Goal: Transaction & Acquisition: Purchase product/service

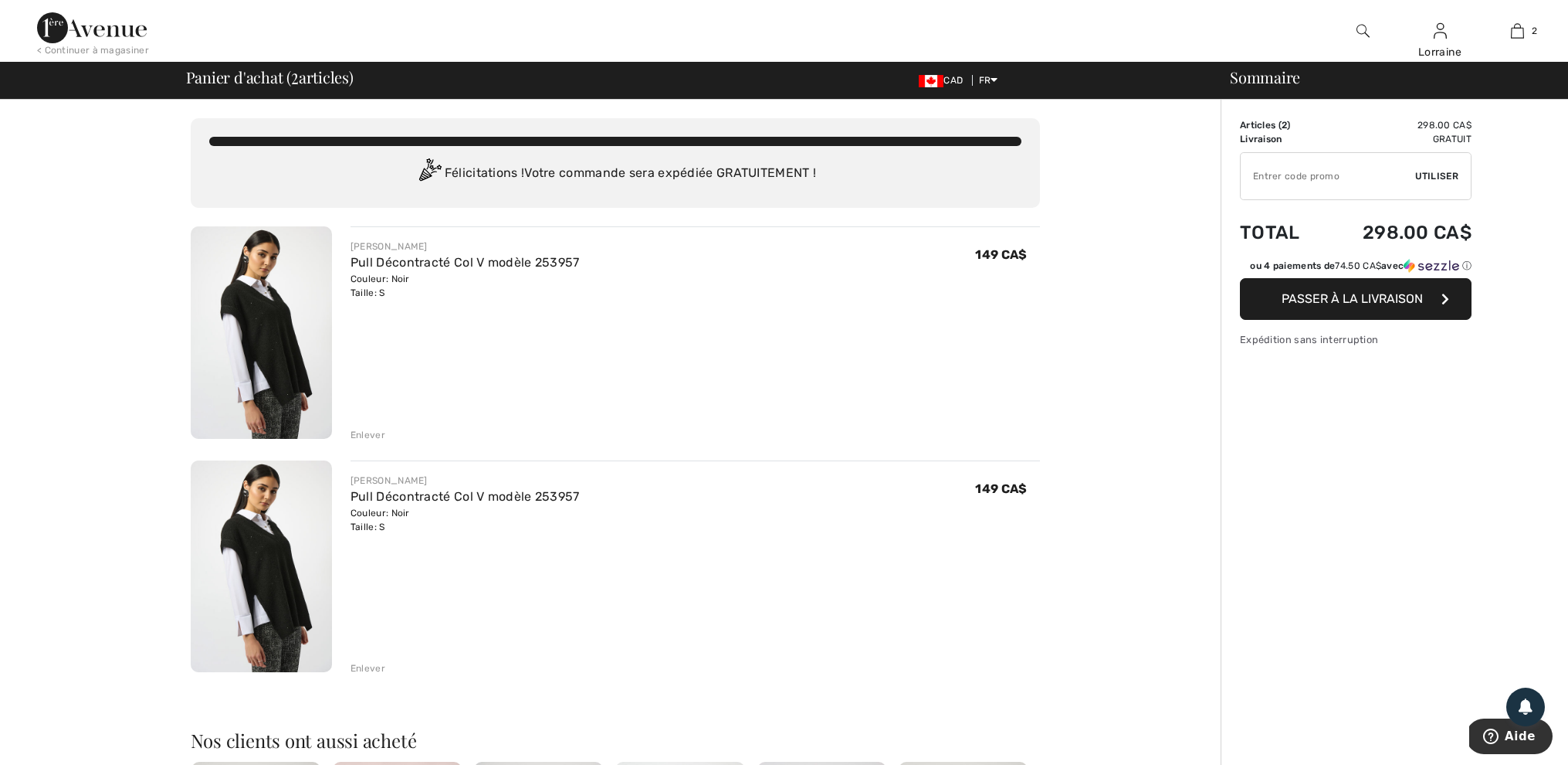
scroll to position [2, 0]
click at [359, 431] on div "Enlever" at bounding box center [368, 433] width 35 height 13
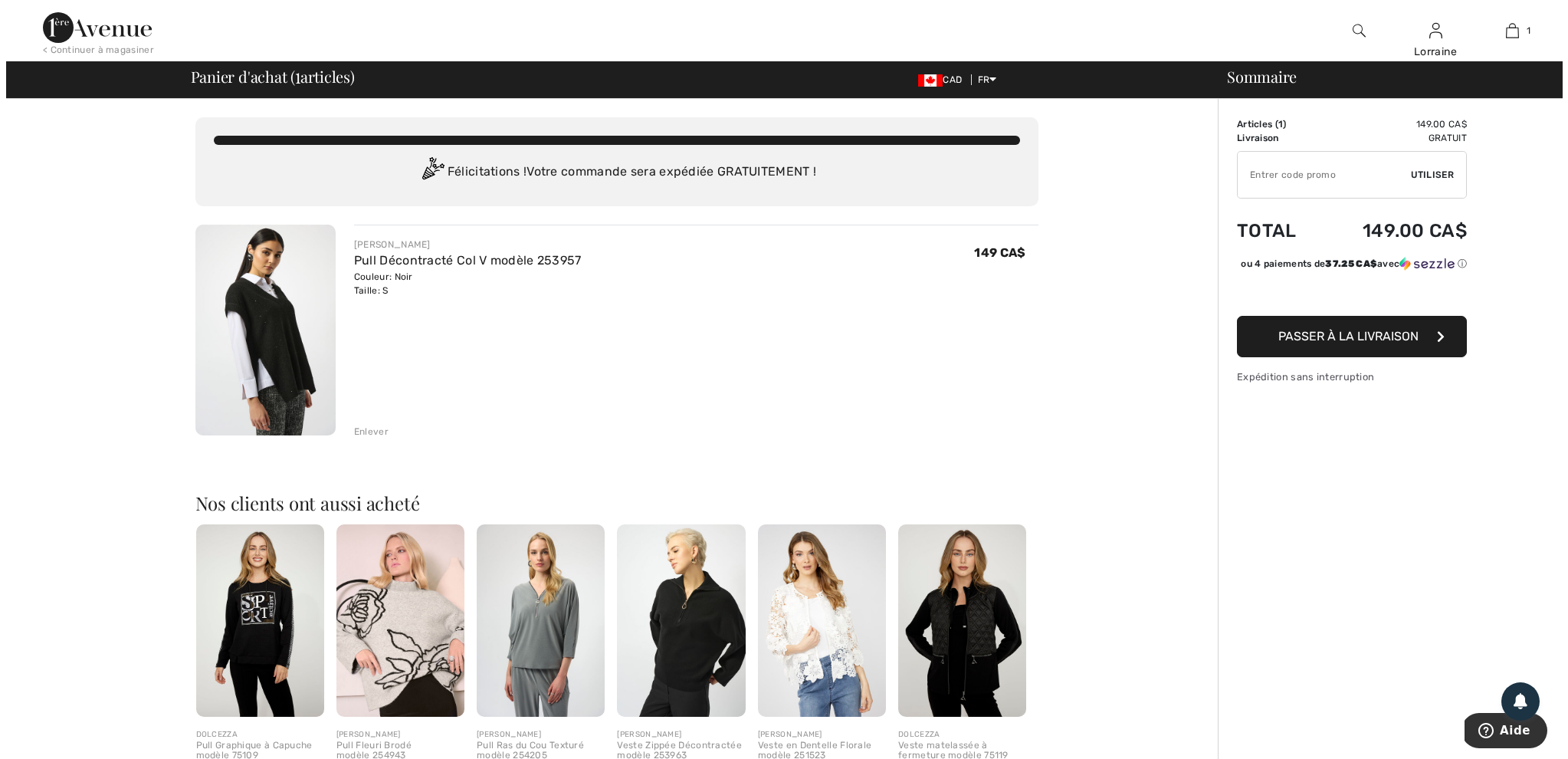
scroll to position [0, 0]
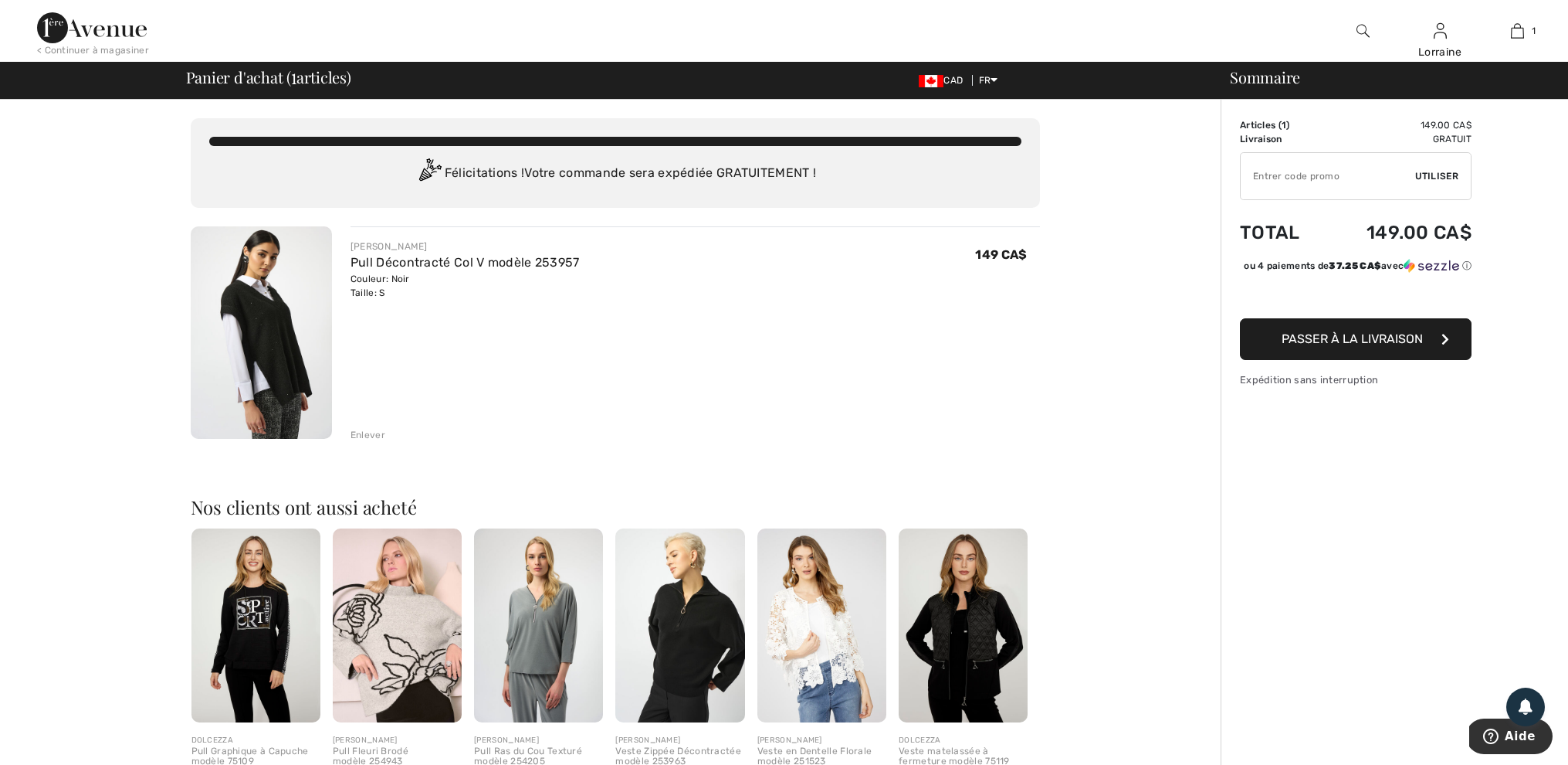
click at [1362, 29] on img at bounding box center [1364, 30] width 13 height 18
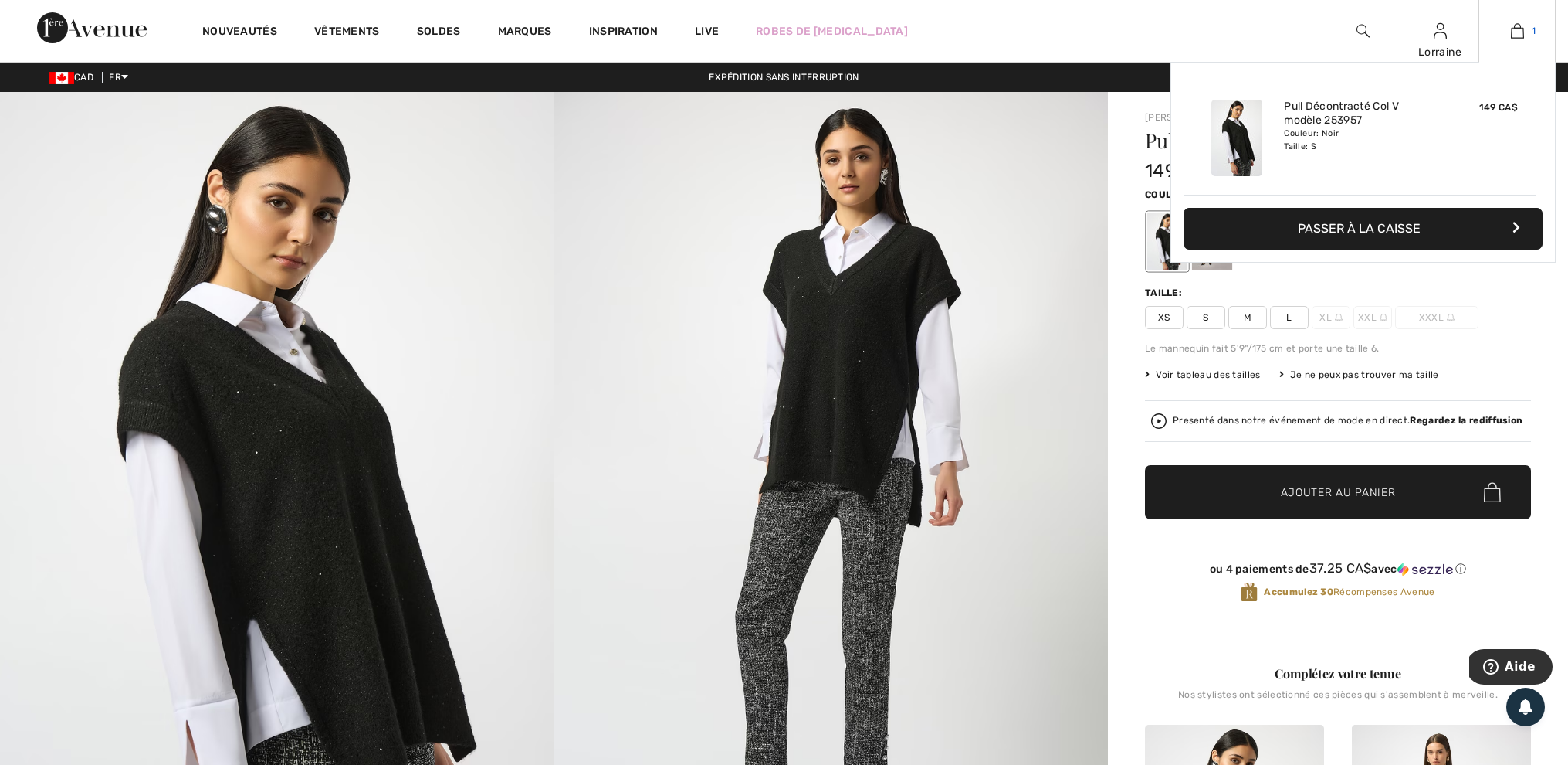
click at [1518, 29] on img at bounding box center [1518, 30] width 13 height 18
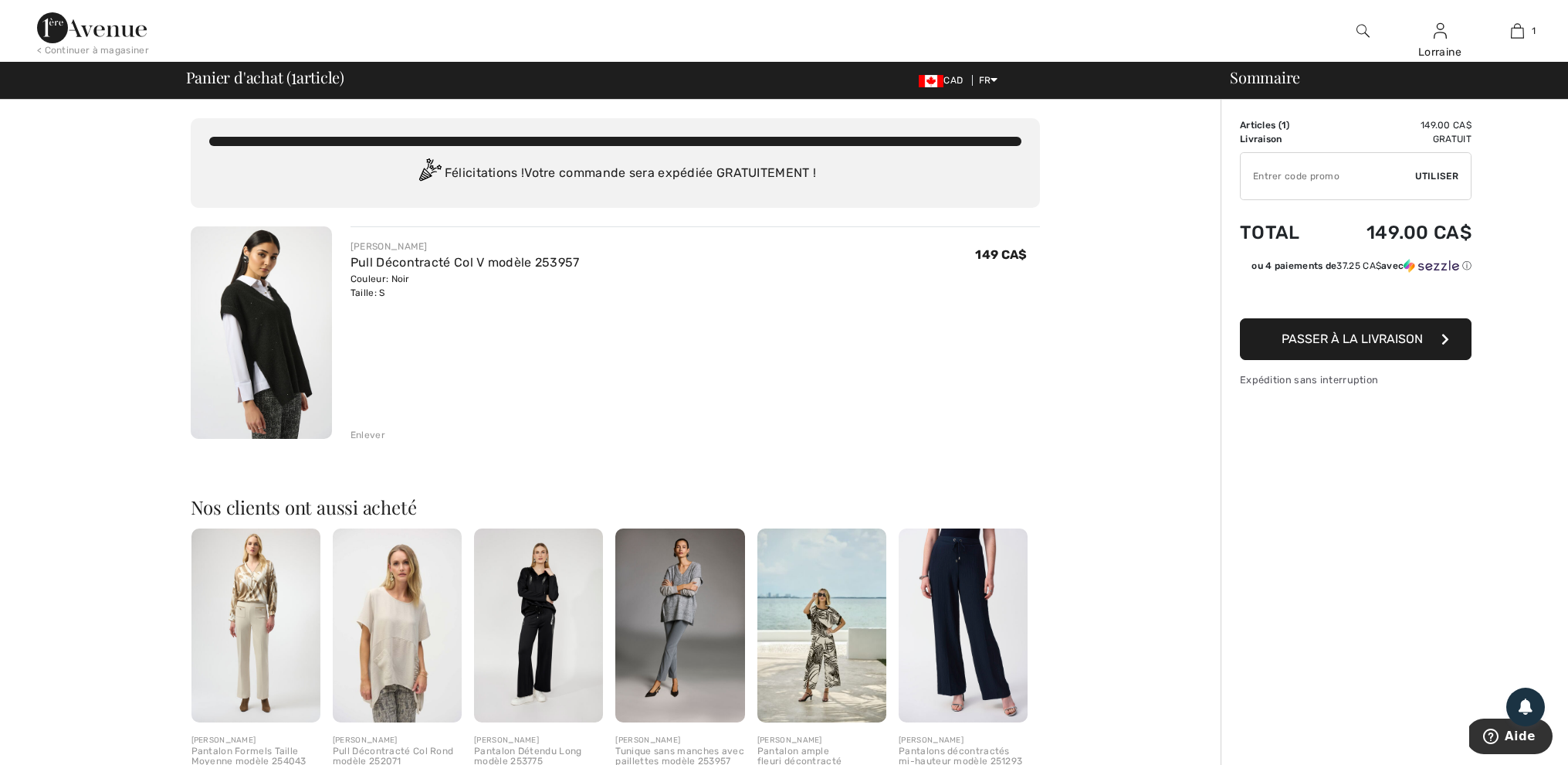
click at [1346, 346] on span "Passer à la livraison" at bounding box center [1352, 338] width 142 height 14
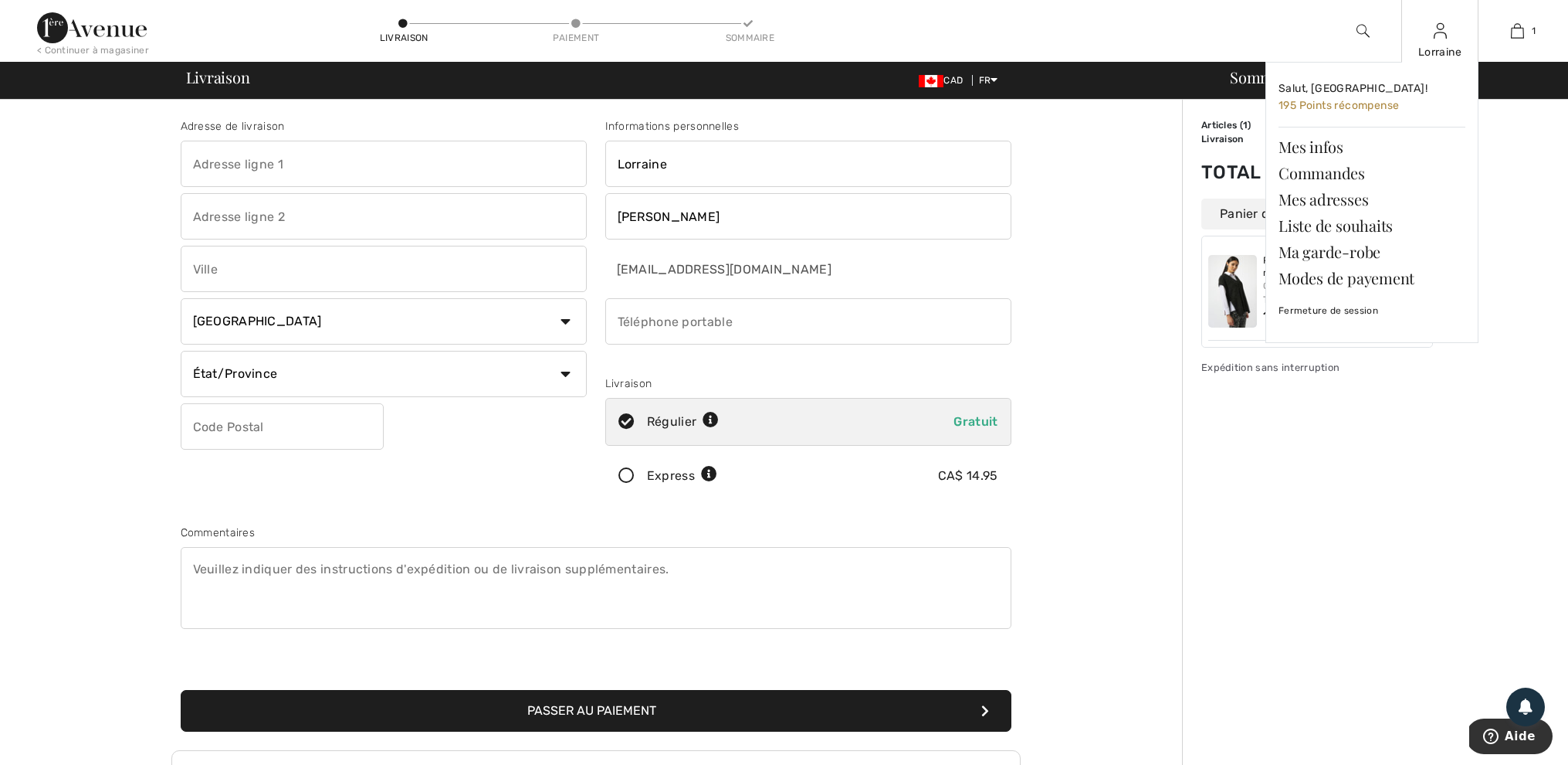
click at [1439, 35] on img at bounding box center [1441, 30] width 13 height 18
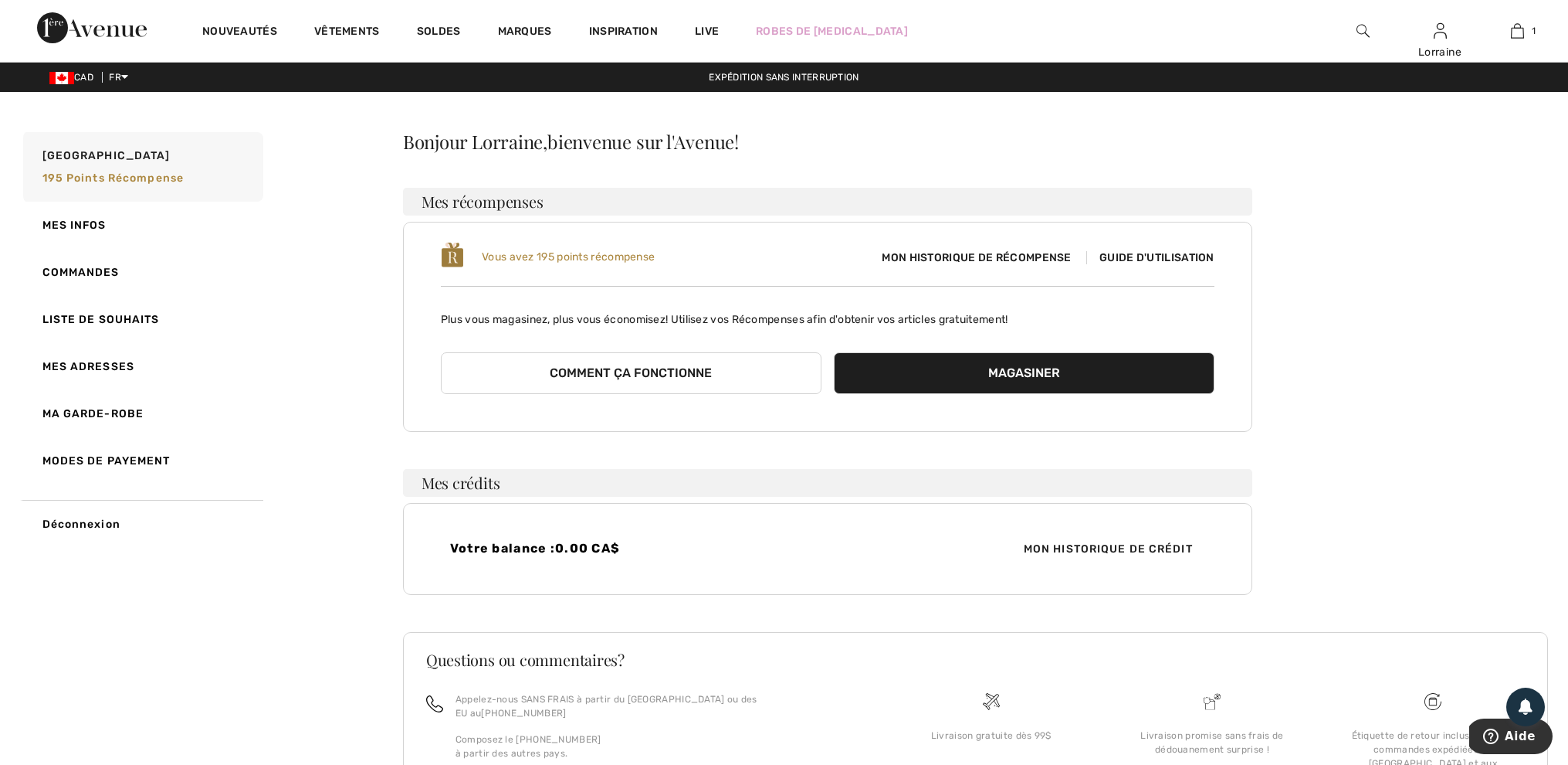
scroll to position [1, 0]
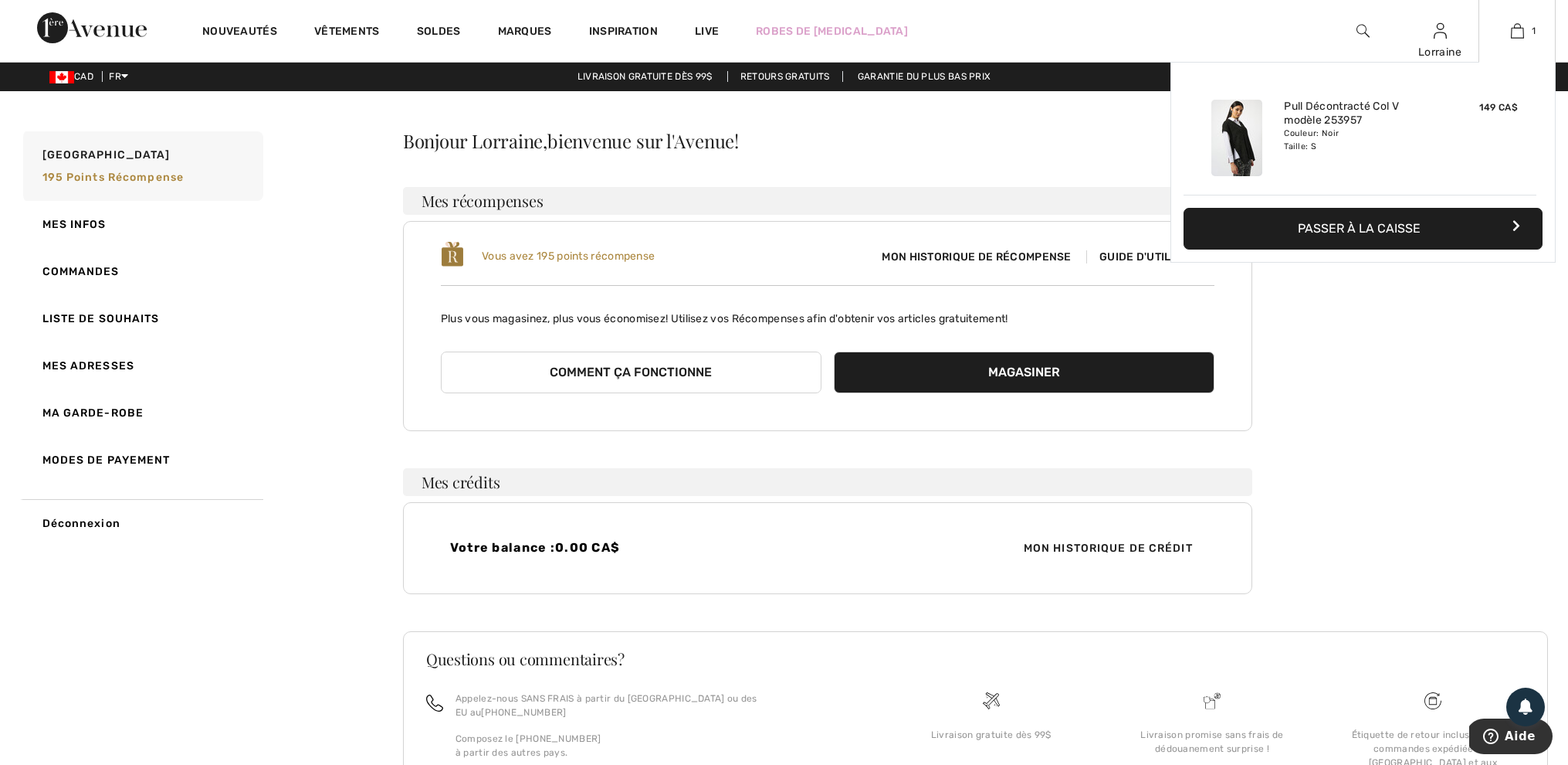
click at [1380, 224] on button "Passer à la caisse" at bounding box center [1363, 228] width 359 height 41
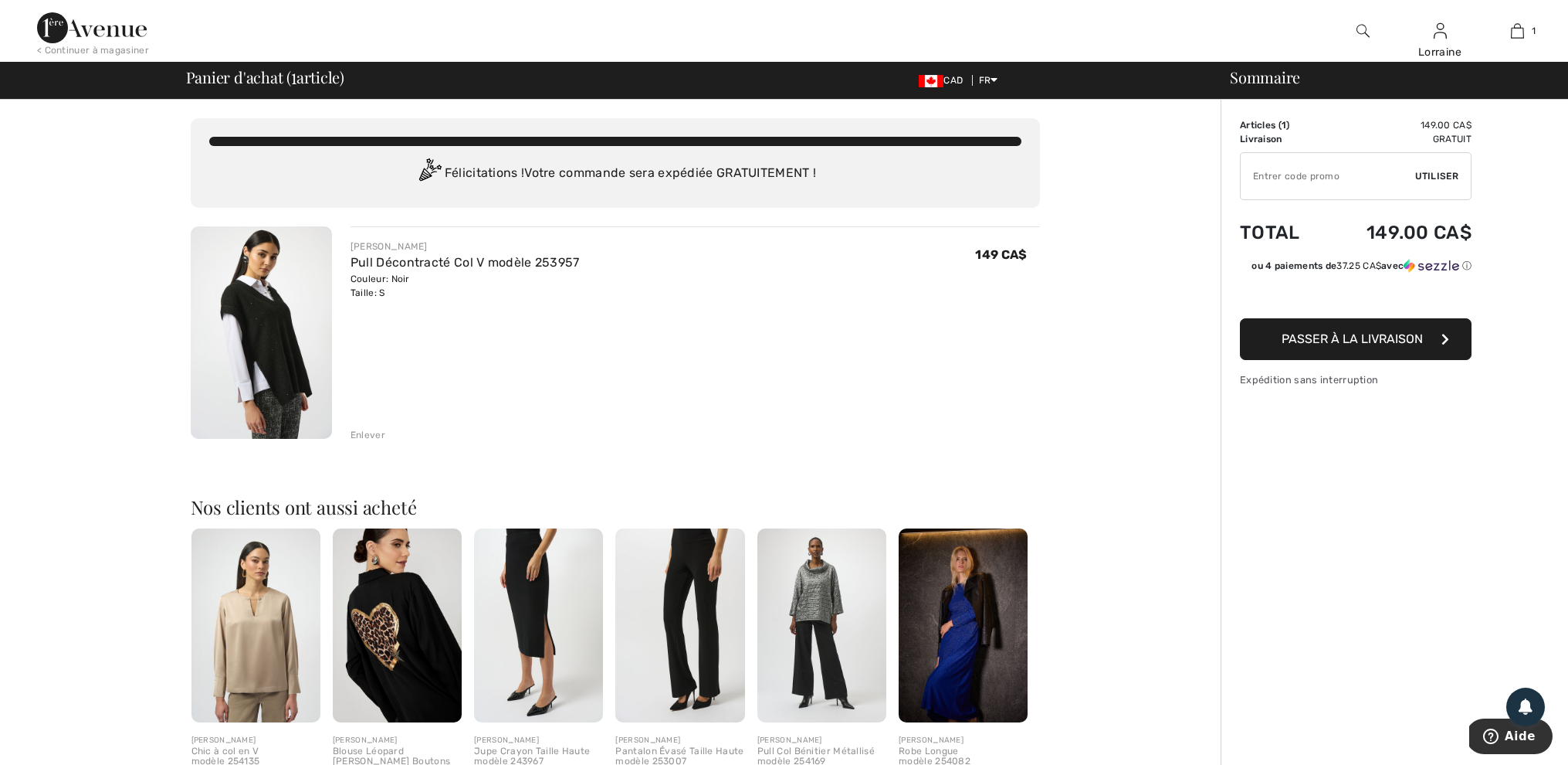
click at [1363, 346] on span "Passer à la livraison" at bounding box center [1352, 338] width 142 height 14
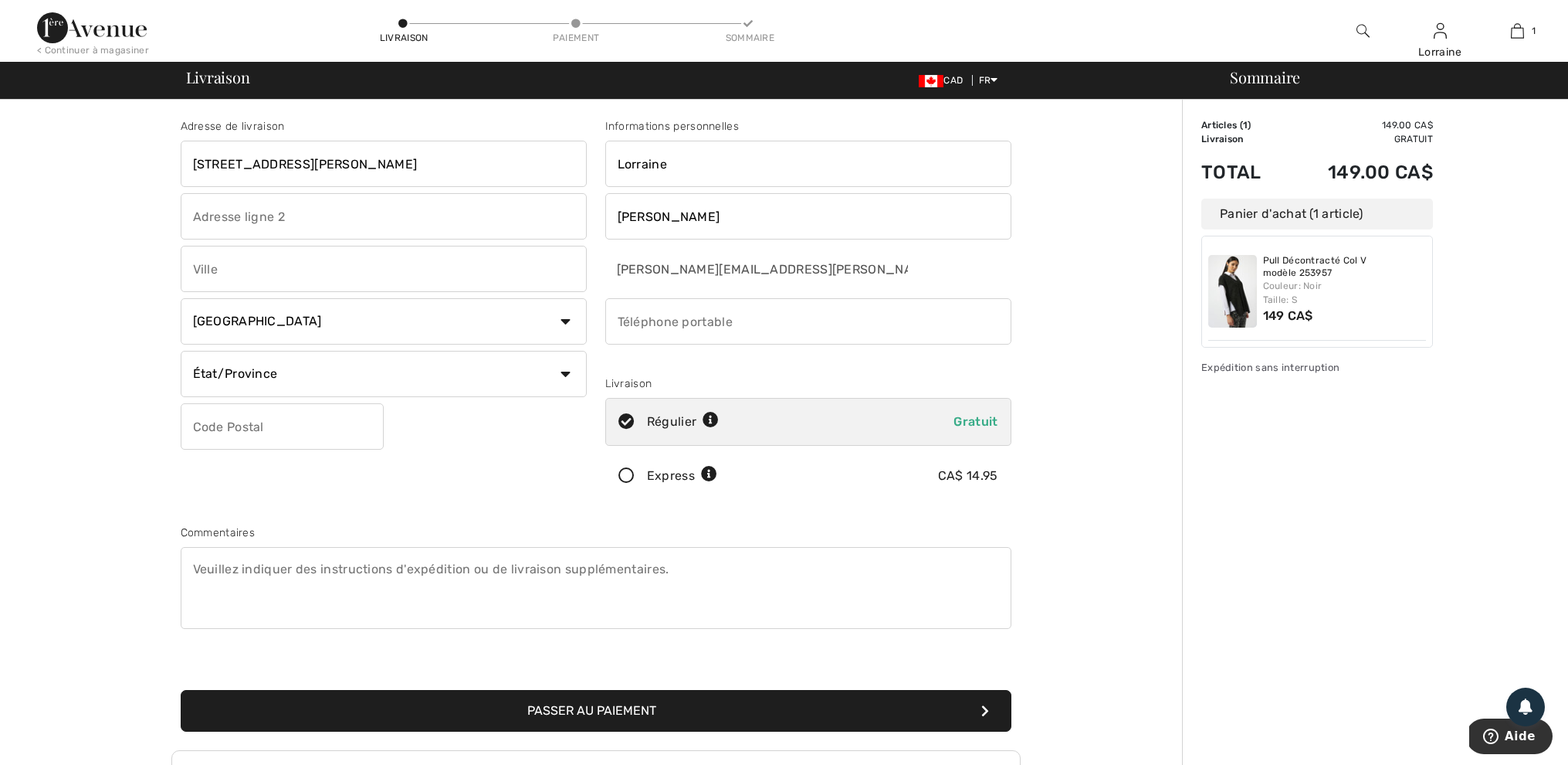
type input "2033 boulevard Maurice"
type input "Saint-Jérôme"
click at [571, 275] on input "Saint-[PERSON_NAME]" at bounding box center [384, 269] width 406 height 46
click at [571, 267] on input "Saint-Jérôme" at bounding box center [384, 269] width 406 height 46
type input "Bd Maurice"
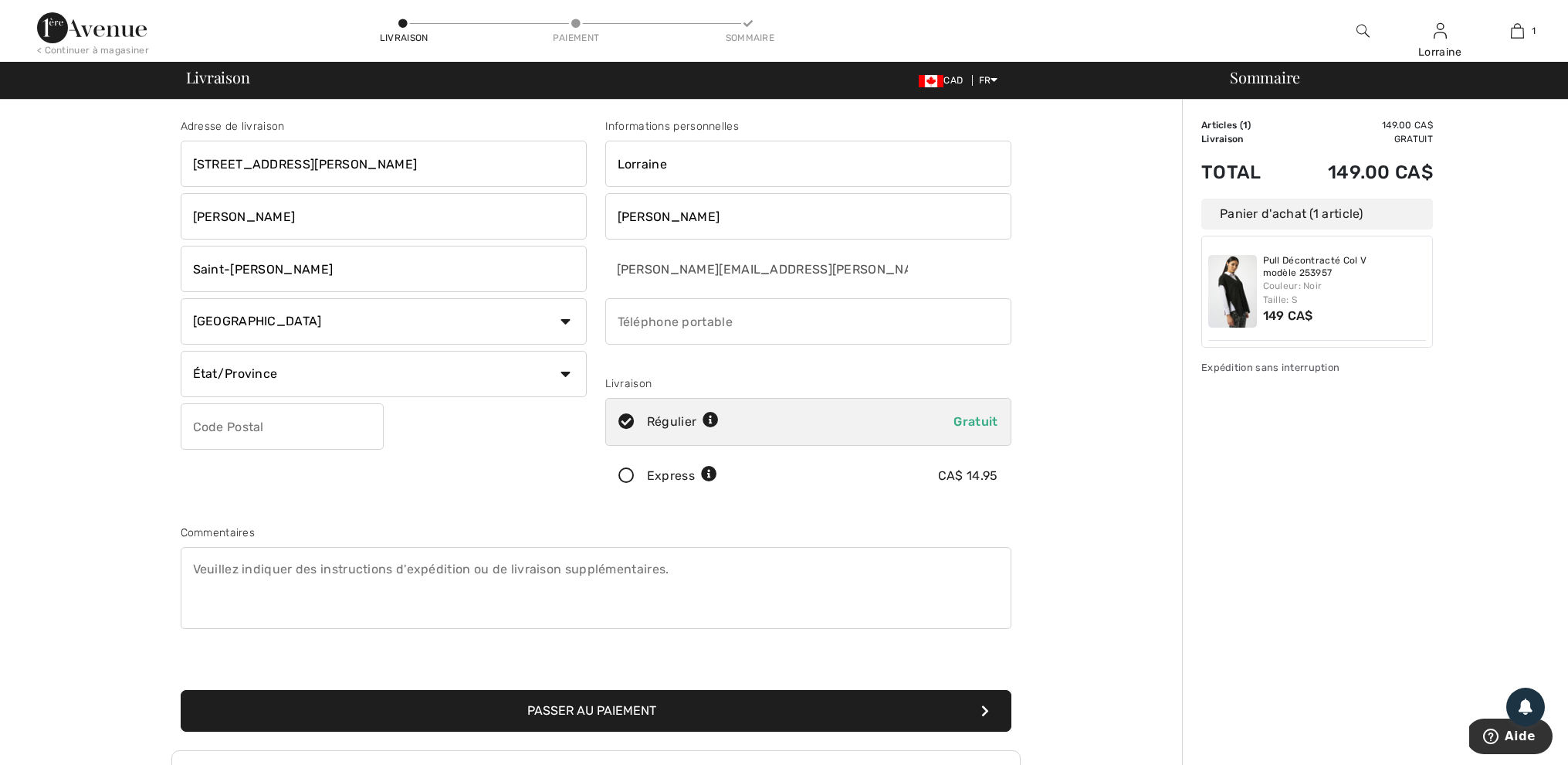
select select "QC"
type input "J7Y4K4"
type input "4504384393"
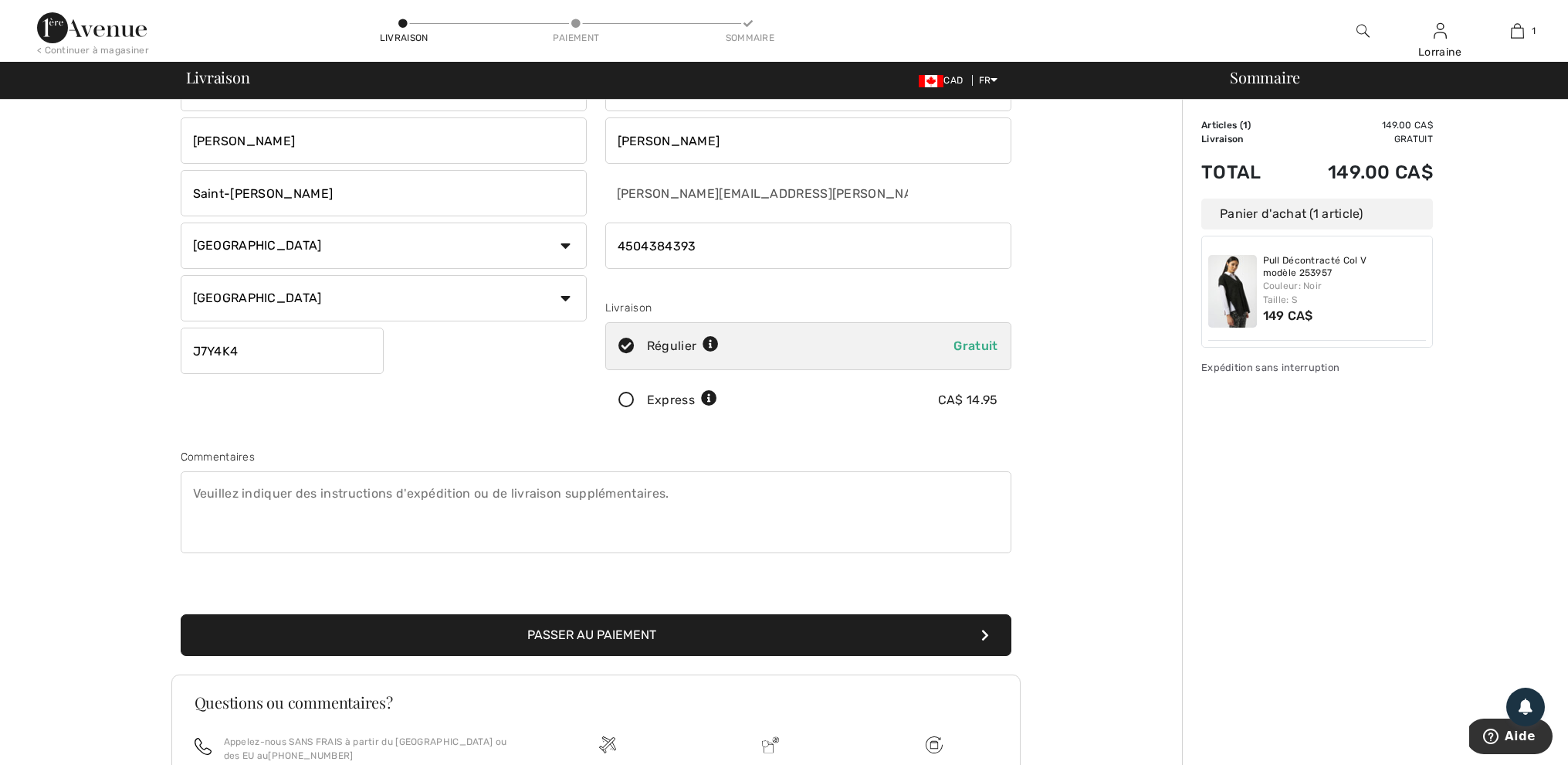
scroll to position [76, 0]
click at [439, 191] on input "Saint-Jérôme" at bounding box center [384, 193] width 406 height 46
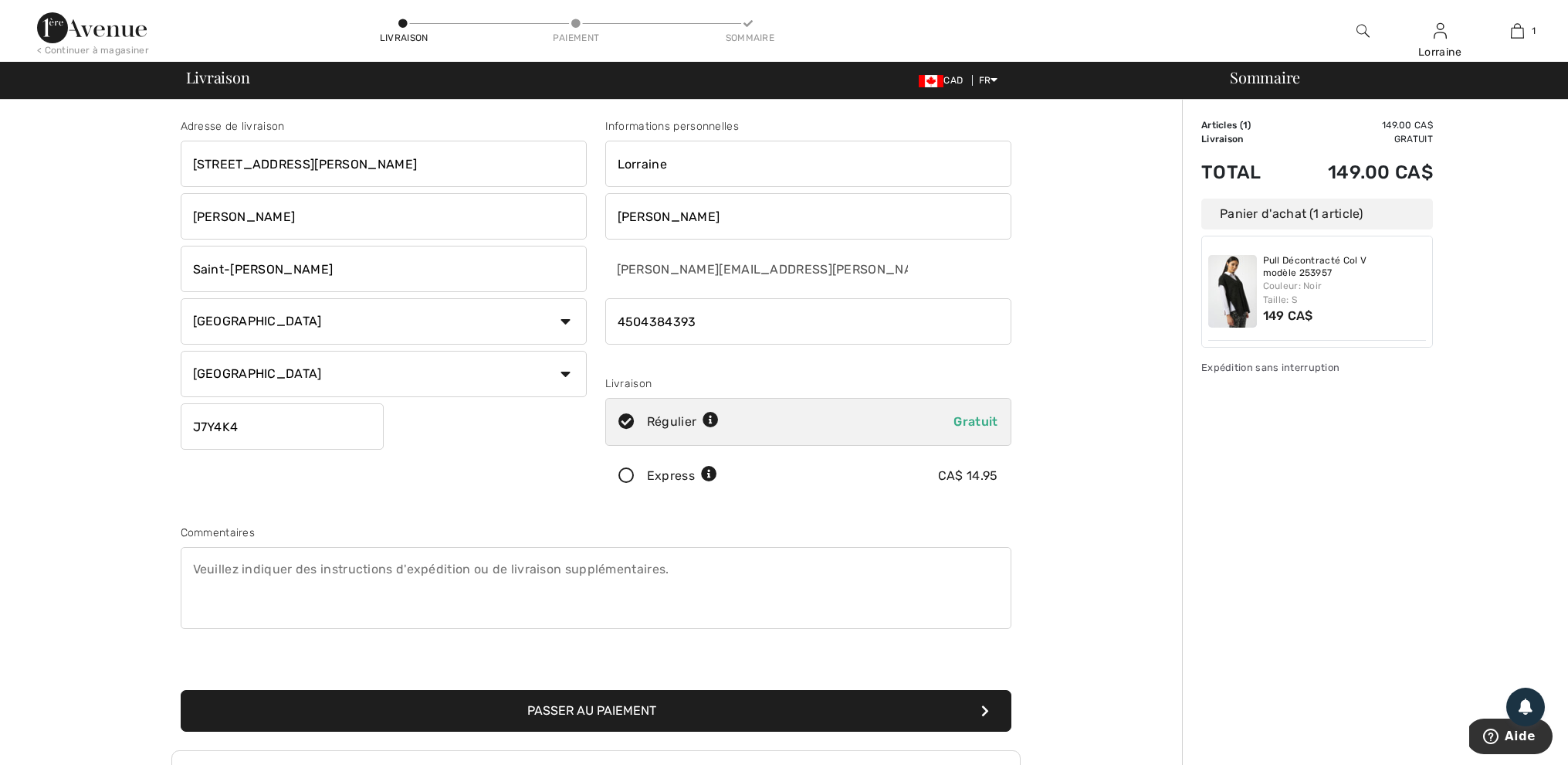
scroll to position [0, 0]
type input "Saint-Jérôme"
click at [337, 162] on input "2033 boulevard Maurice" at bounding box center [384, 164] width 406 height 46
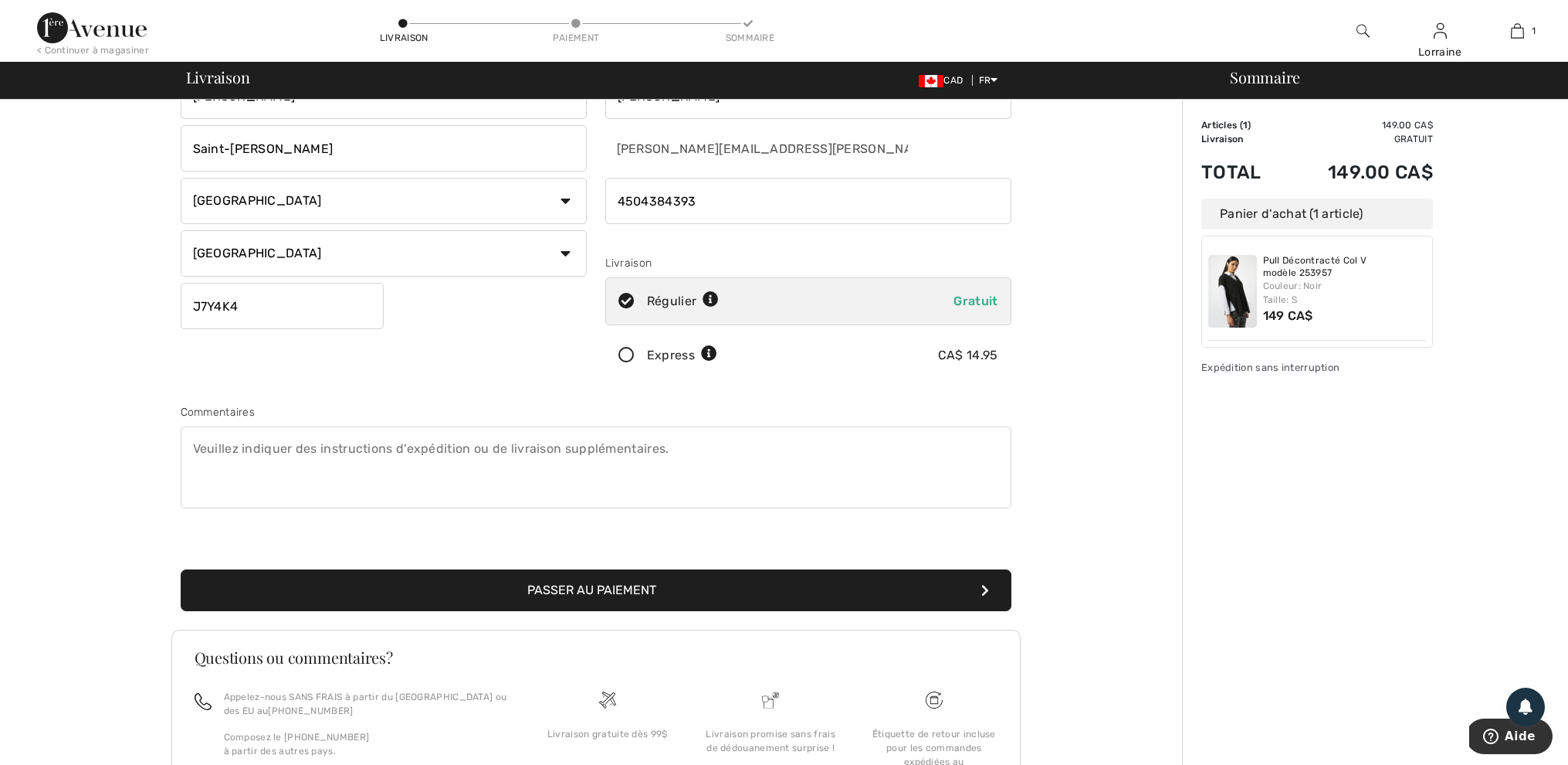
scroll to position [161, 0]
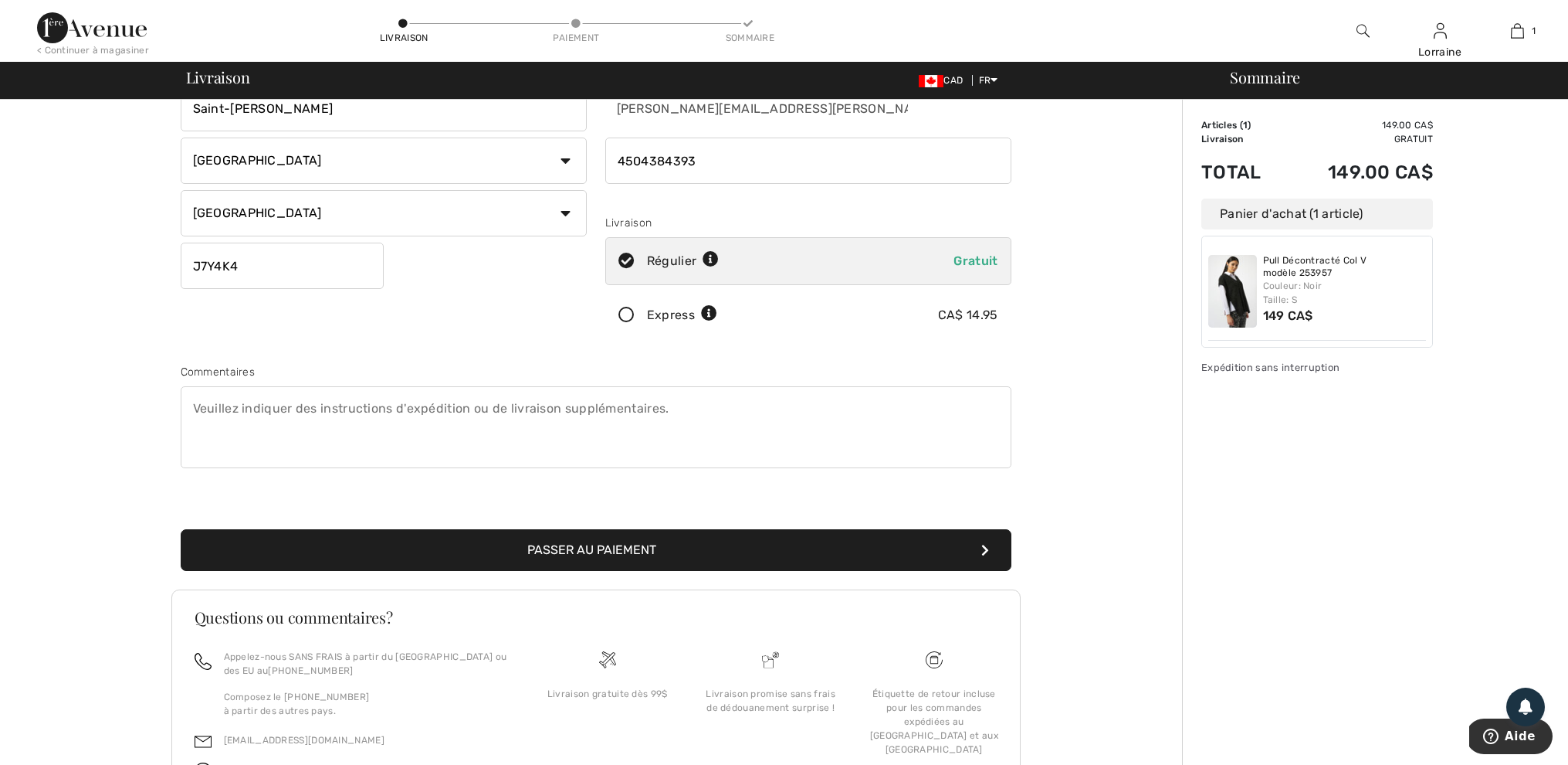
type input "2033"
click at [601, 548] on button "Passer au paiement" at bounding box center [596, 549] width 831 height 41
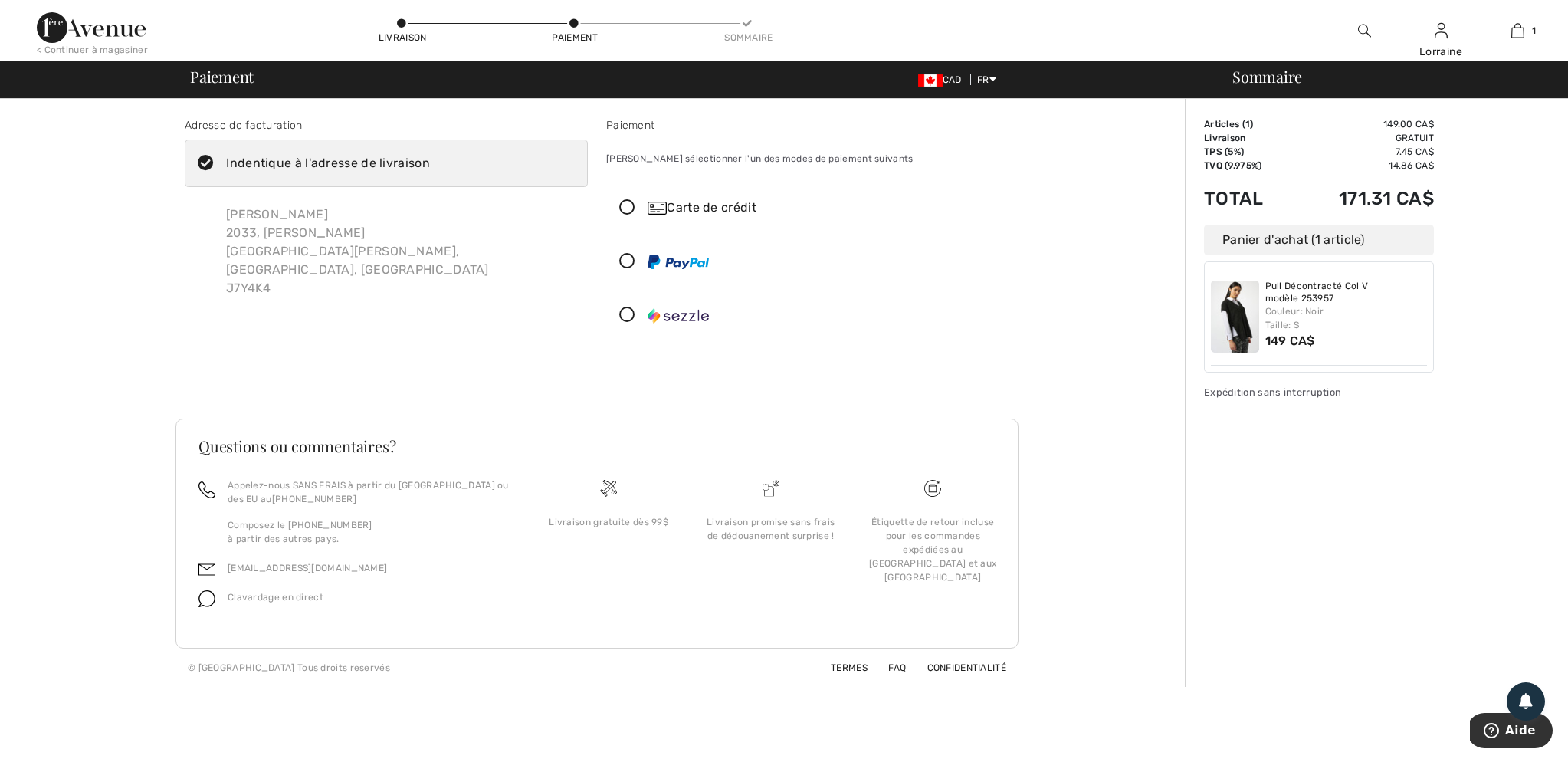
click at [630, 206] on icon at bounding box center [627, 207] width 40 height 16
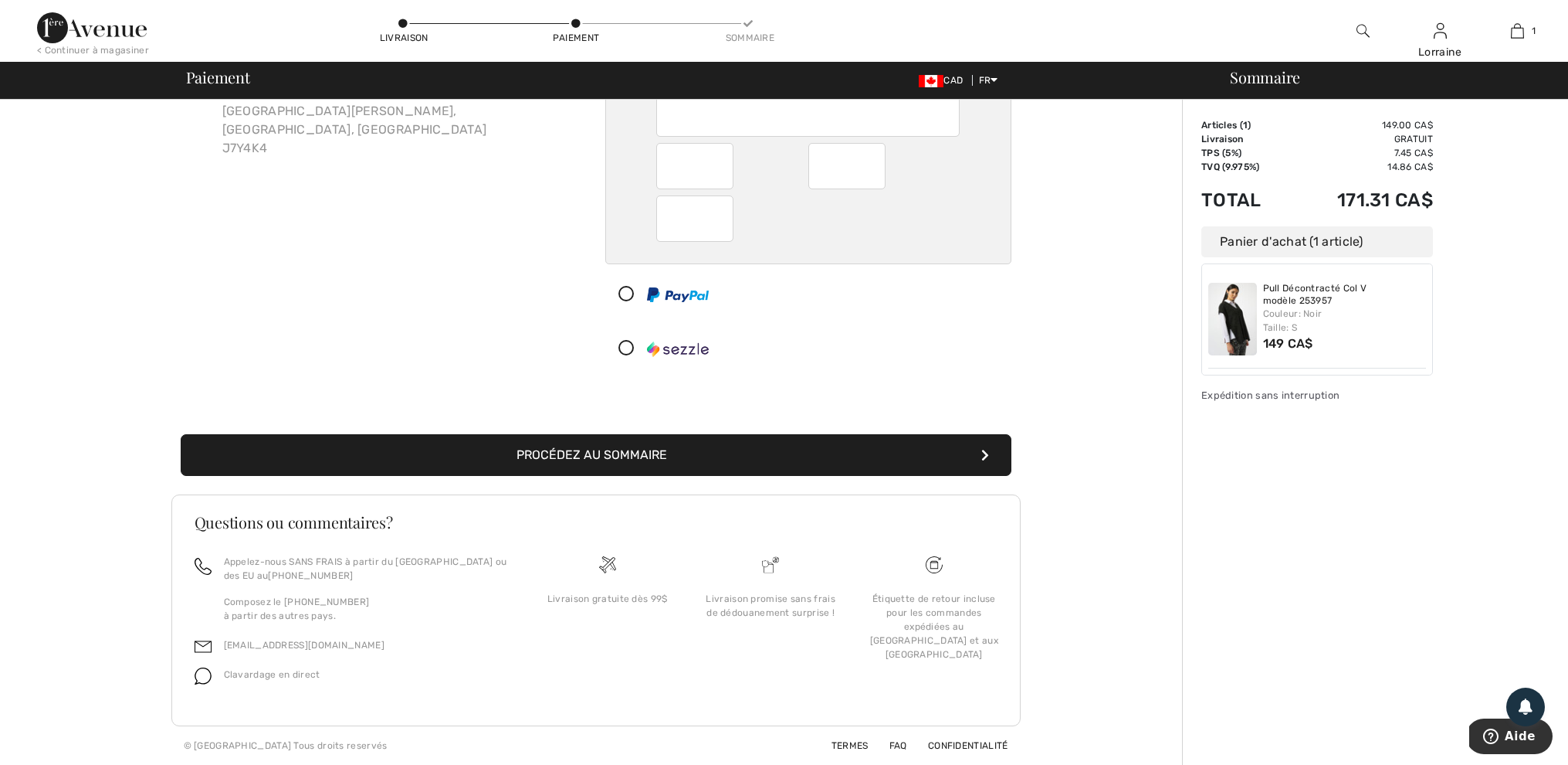
click at [637, 435] on button "Procédez au sommaire" at bounding box center [596, 455] width 831 height 41
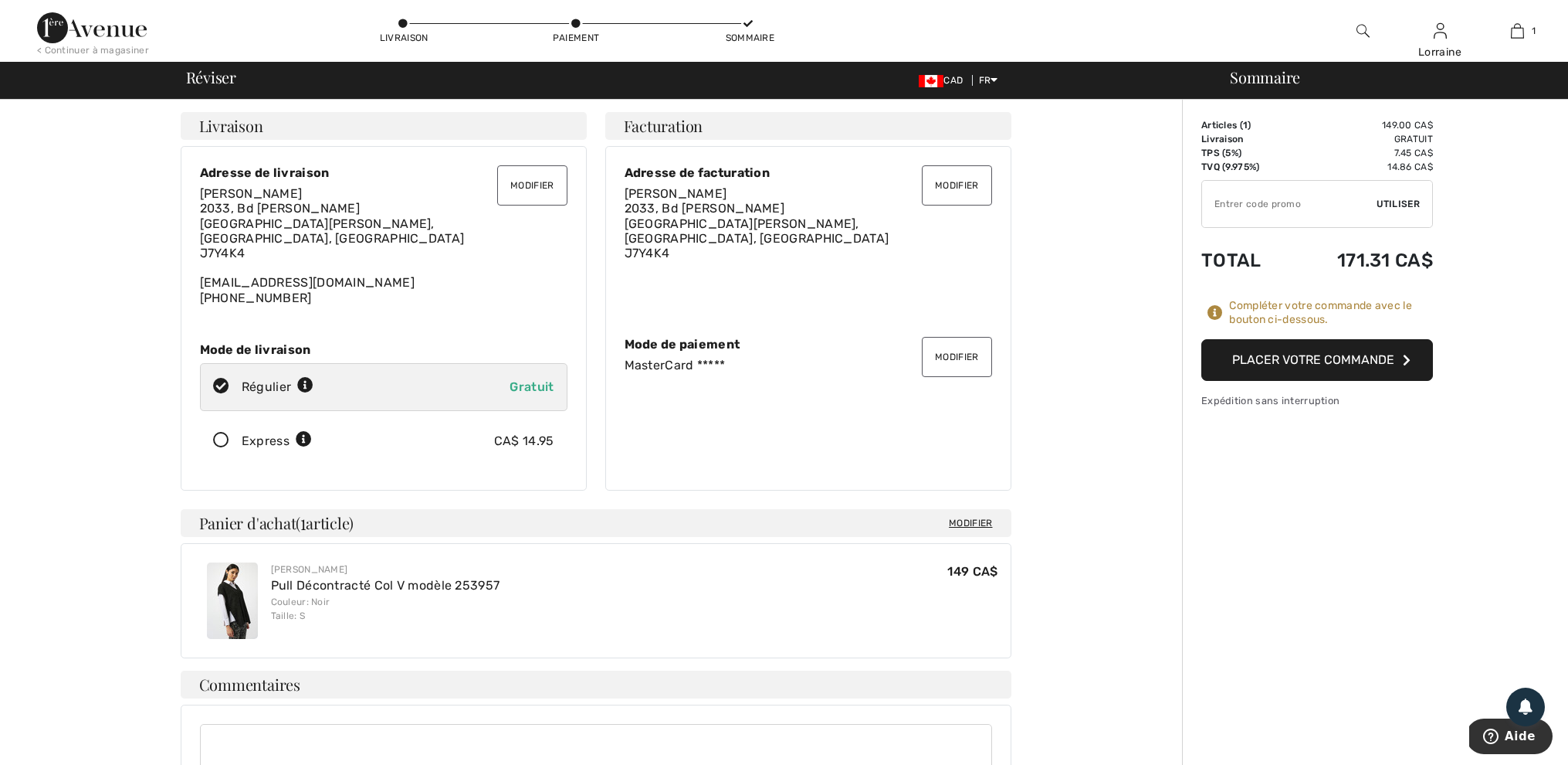
scroll to position [3, 2]
click at [1311, 367] on button "Placer votre commande" at bounding box center [1318, 359] width 232 height 41
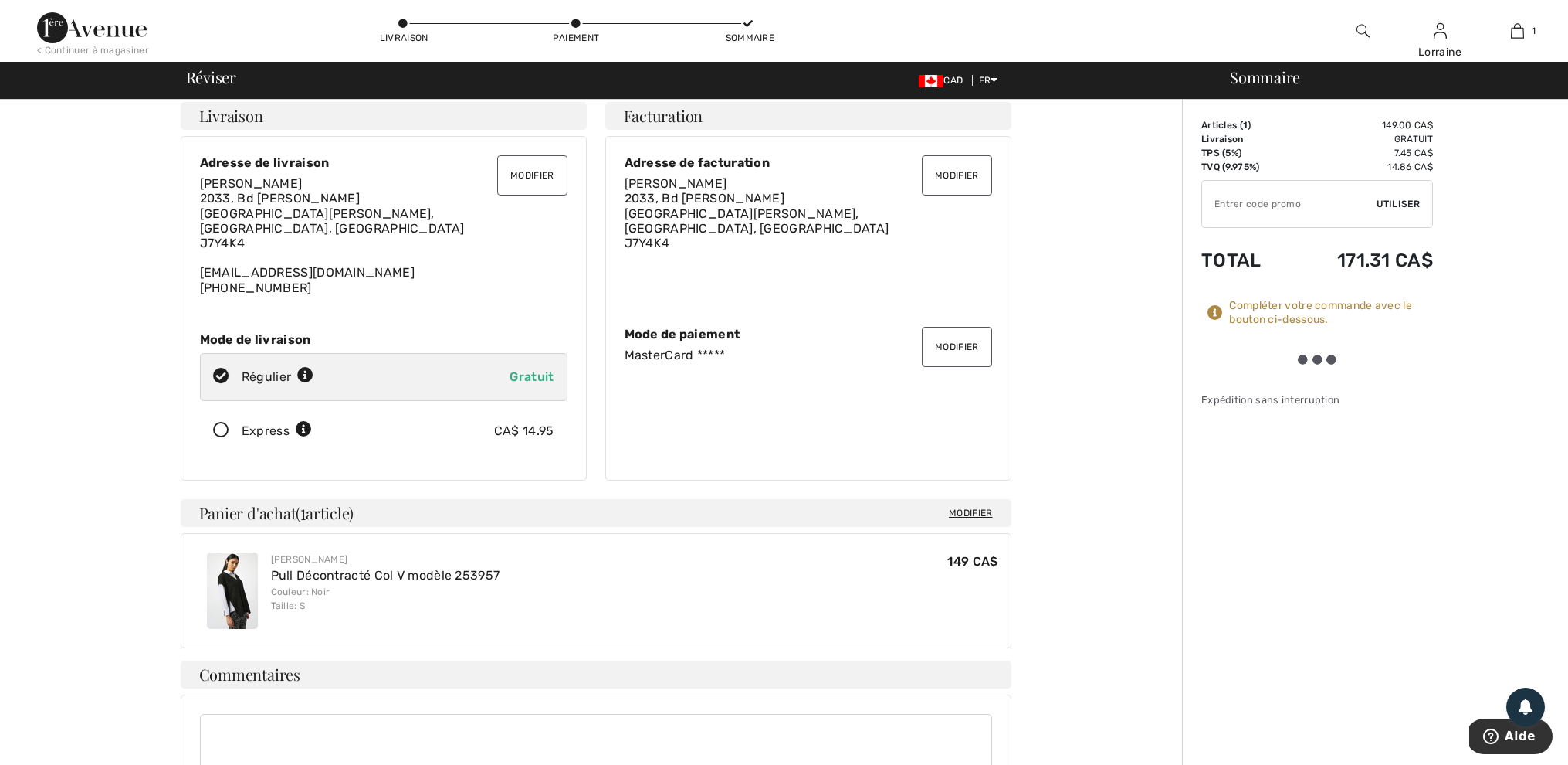
scroll to position [11, 0]
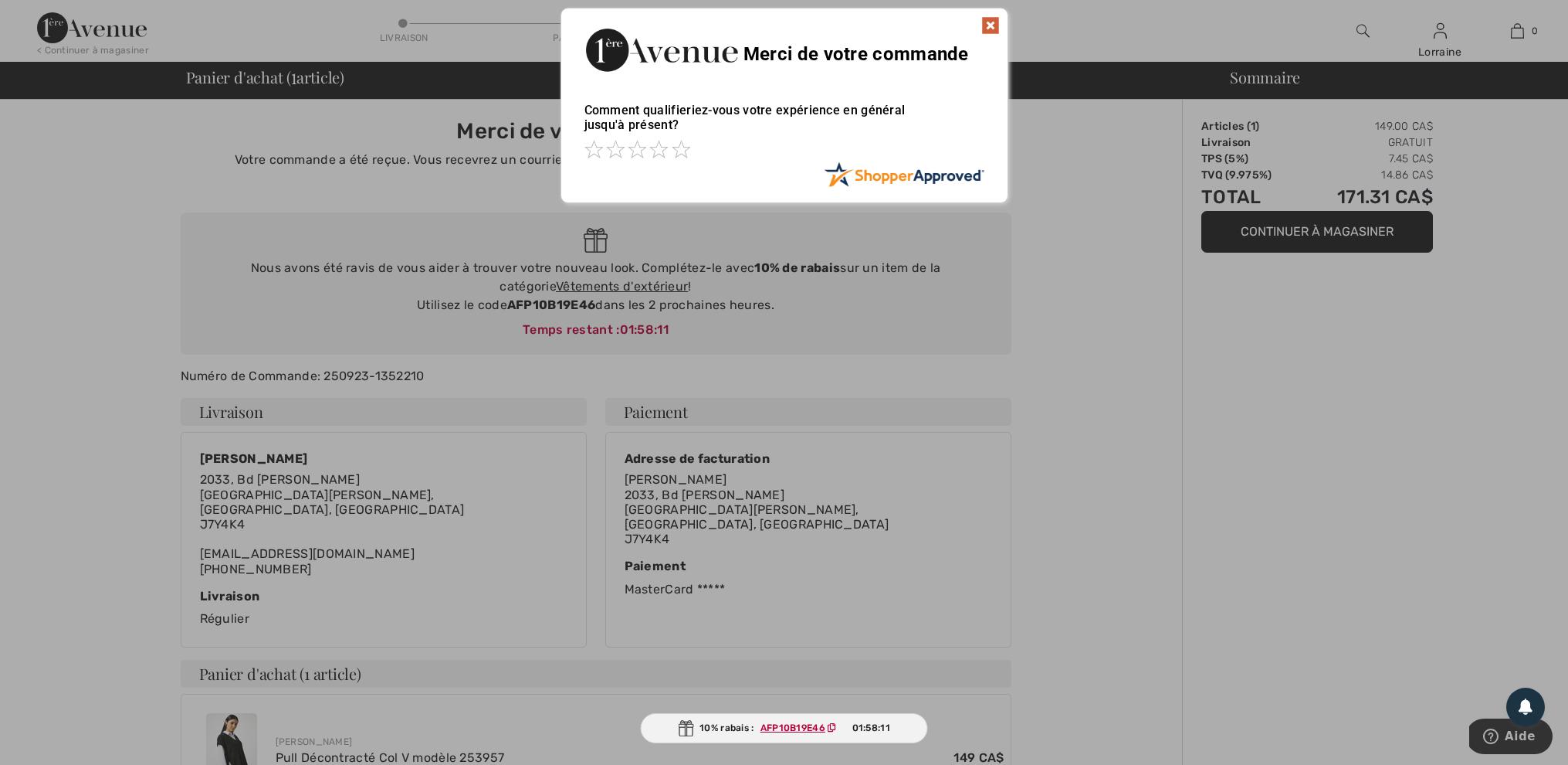
click at [994, 24] on img at bounding box center [990, 25] width 18 height 18
